Goal: Task Accomplishment & Management: Manage account settings

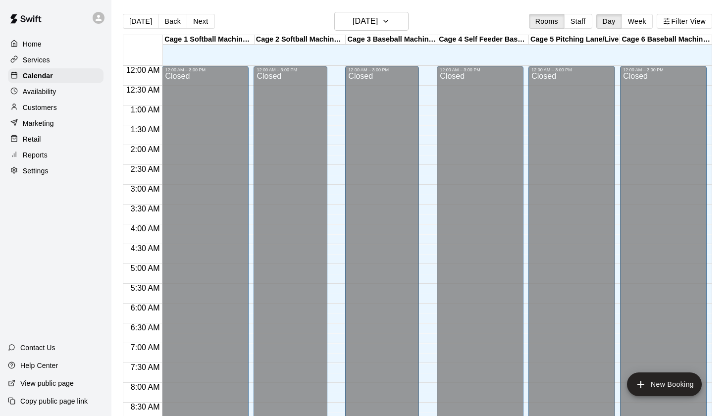
scroll to position [534, 0]
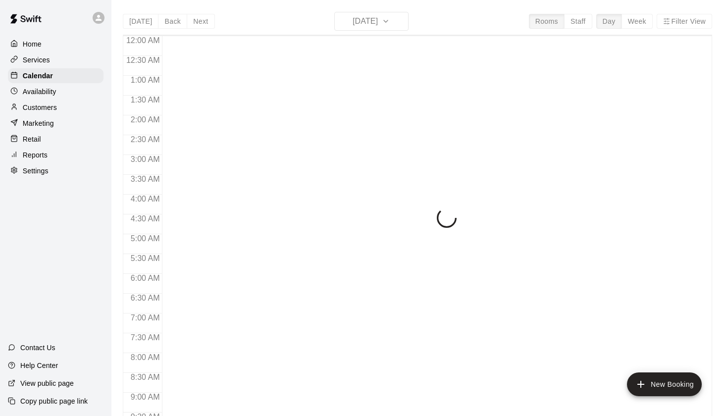
scroll to position [560, 0]
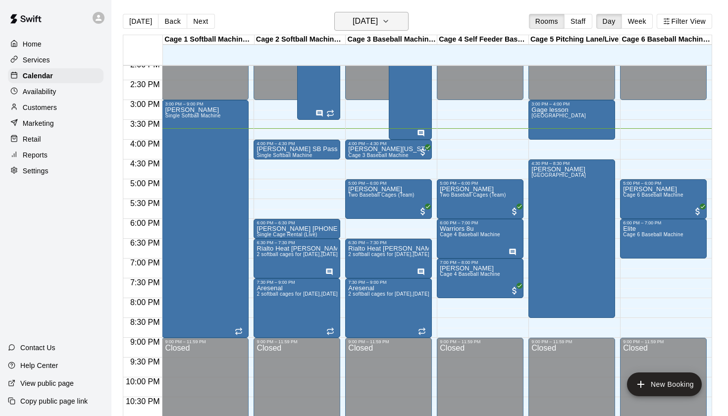
click at [364, 15] on h6 "[DATE]" at bounding box center [365, 21] width 25 height 14
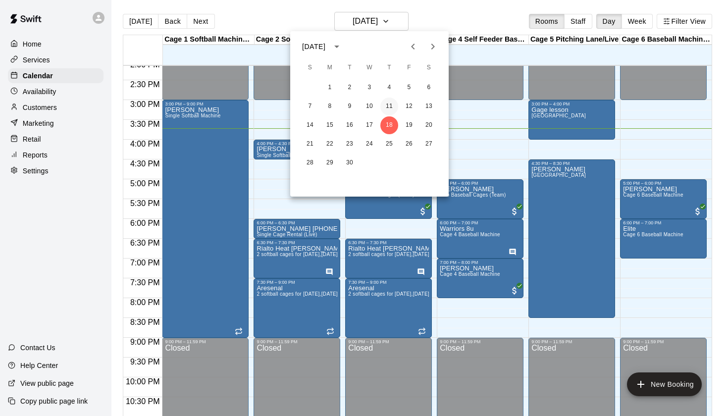
click at [390, 104] on button "11" at bounding box center [389, 107] width 18 height 18
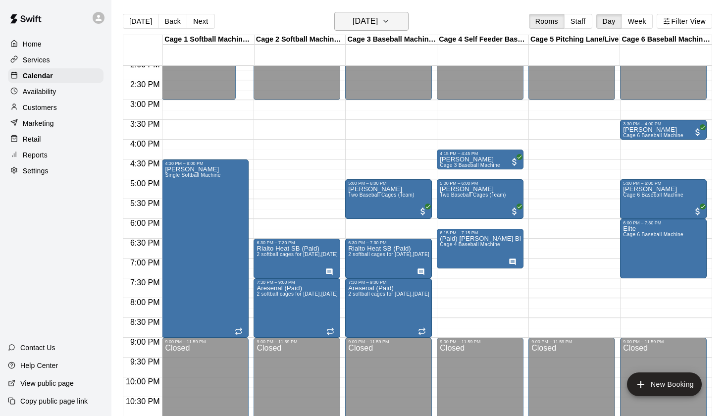
click at [378, 17] on h6 "[DATE]" at bounding box center [365, 21] width 25 height 14
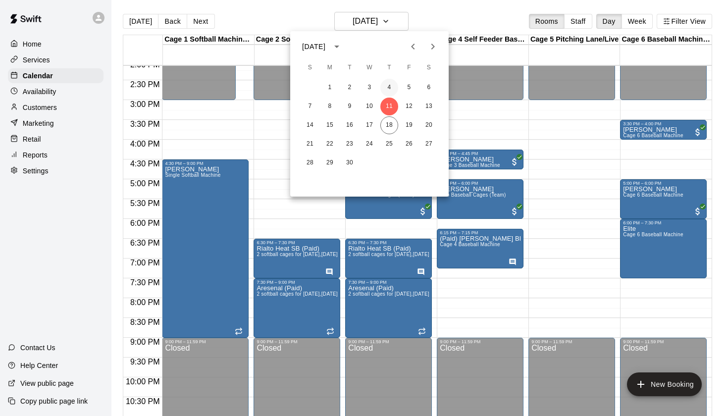
click at [391, 86] on button "4" at bounding box center [389, 88] width 18 height 18
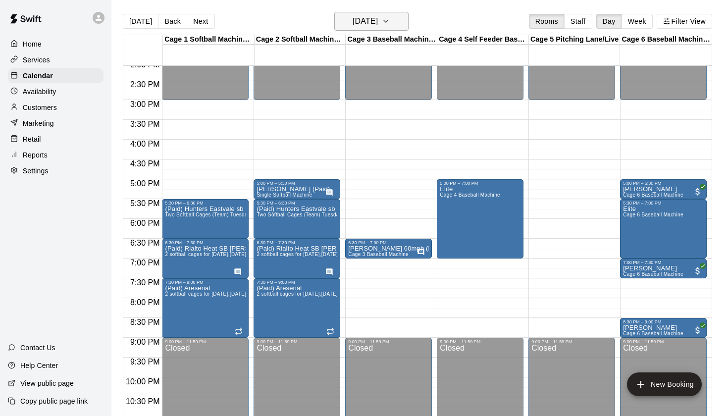
click at [378, 24] on h6 "[DATE]" at bounding box center [365, 21] width 25 height 14
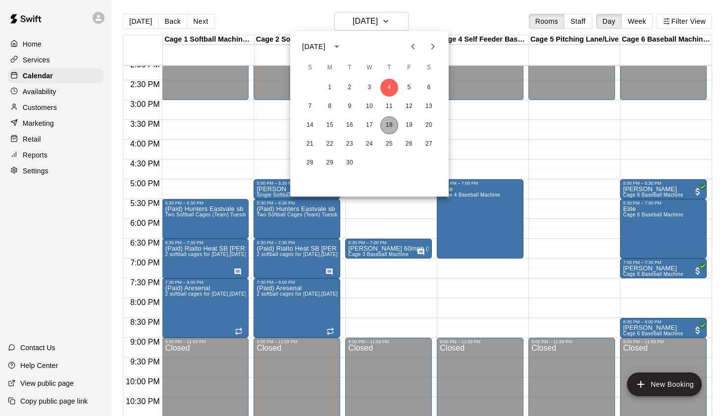
click at [390, 123] on button "18" at bounding box center [389, 125] width 18 height 18
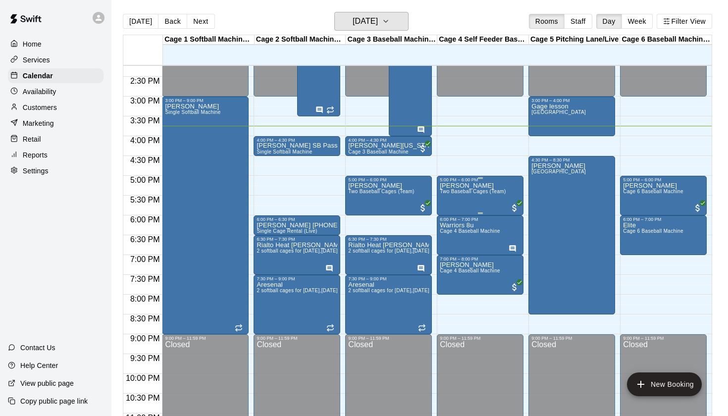
scroll to position [562, 0]
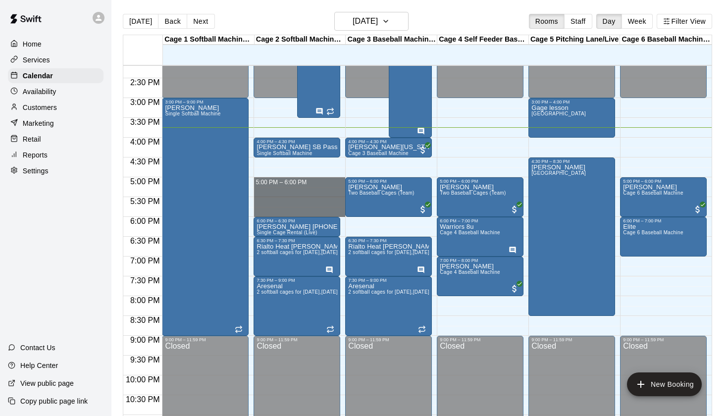
drag, startPoint x: 258, startPoint y: 179, endPoint x: 259, endPoint y: 209, distance: 30.2
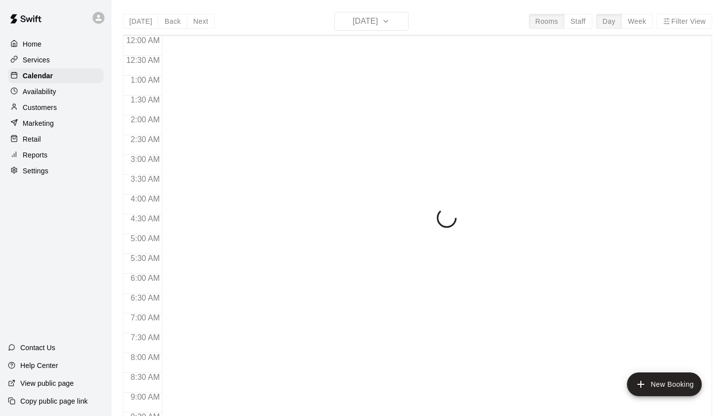
scroll to position [560, 0]
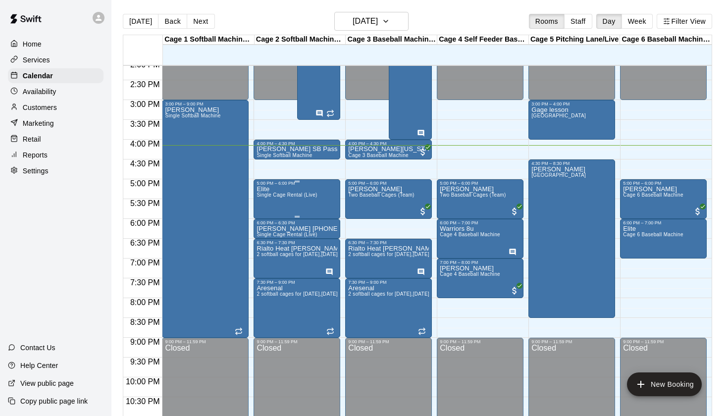
click at [295, 197] on span "Single Cage Rental (Live)" at bounding box center [286, 194] width 60 height 5
click at [266, 201] on icon "edit" at bounding box center [267, 203] width 12 height 12
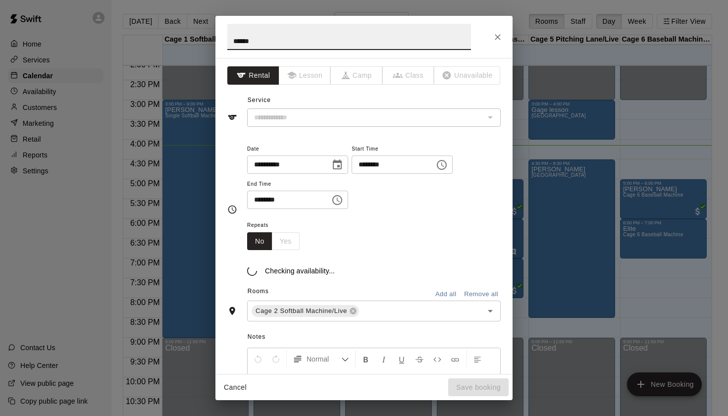
type input "**********"
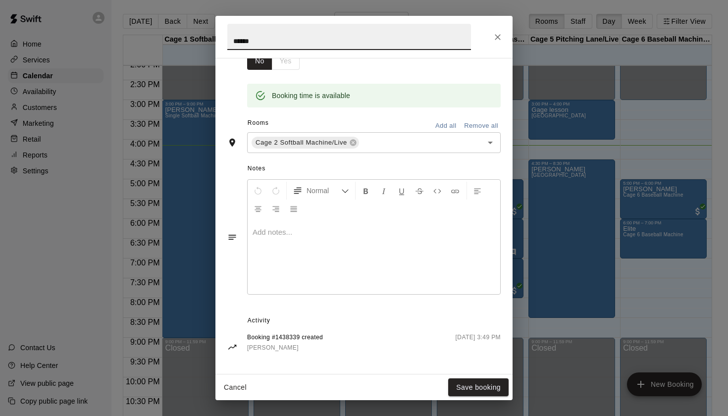
scroll to position [180, 0]
click at [501, 33] on icon "Close" at bounding box center [498, 37] width 10 height 10
